Goal: Go to known website: Access a specific website the user already knows

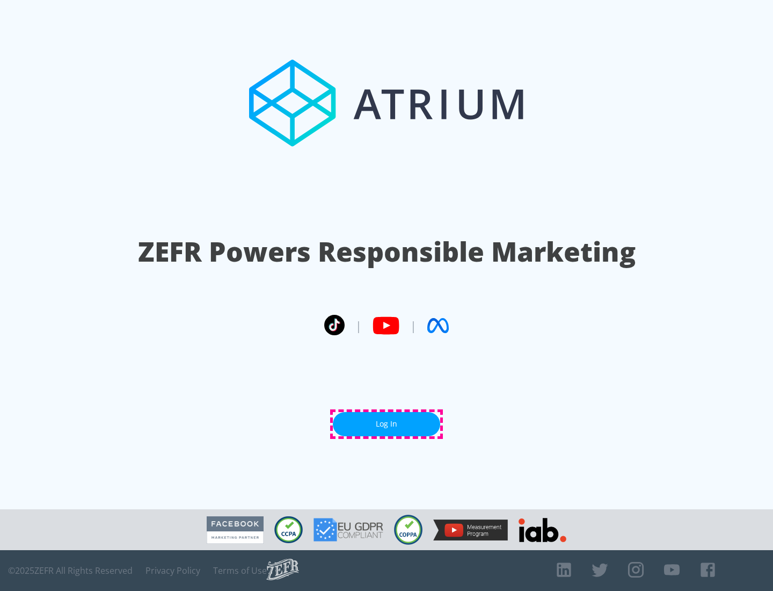
click at [387, 424] on link "Log In" at bounding box center [386, 424] width 107 height 24
